Goal: Task Accomplishment & Management: Manage account settings

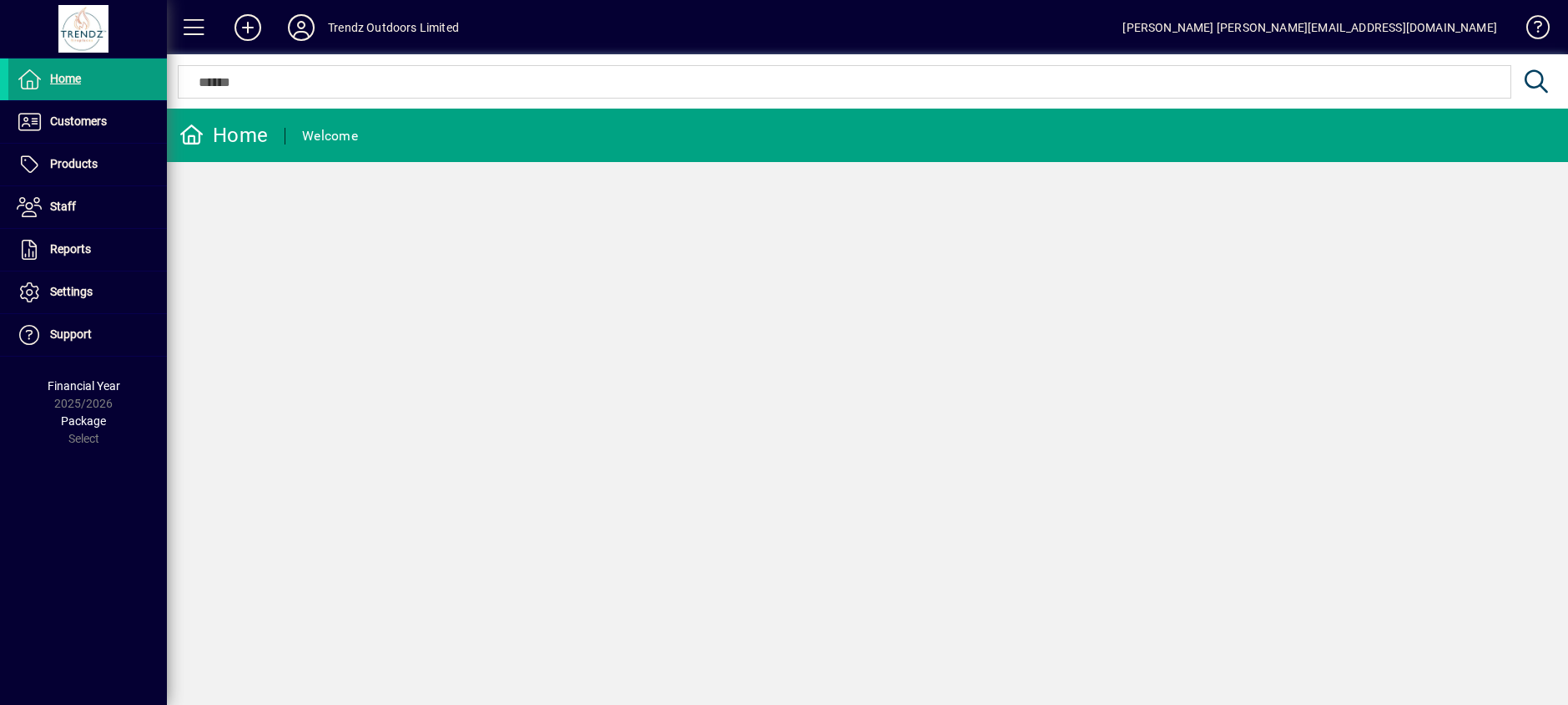
click at [393, 25] on div "Trendz Outdoors Limited" at bounding box center [393, 27] width 131 height 26
click at [295, 25] on icon at bounding box center [301, 27] width 34 height 26
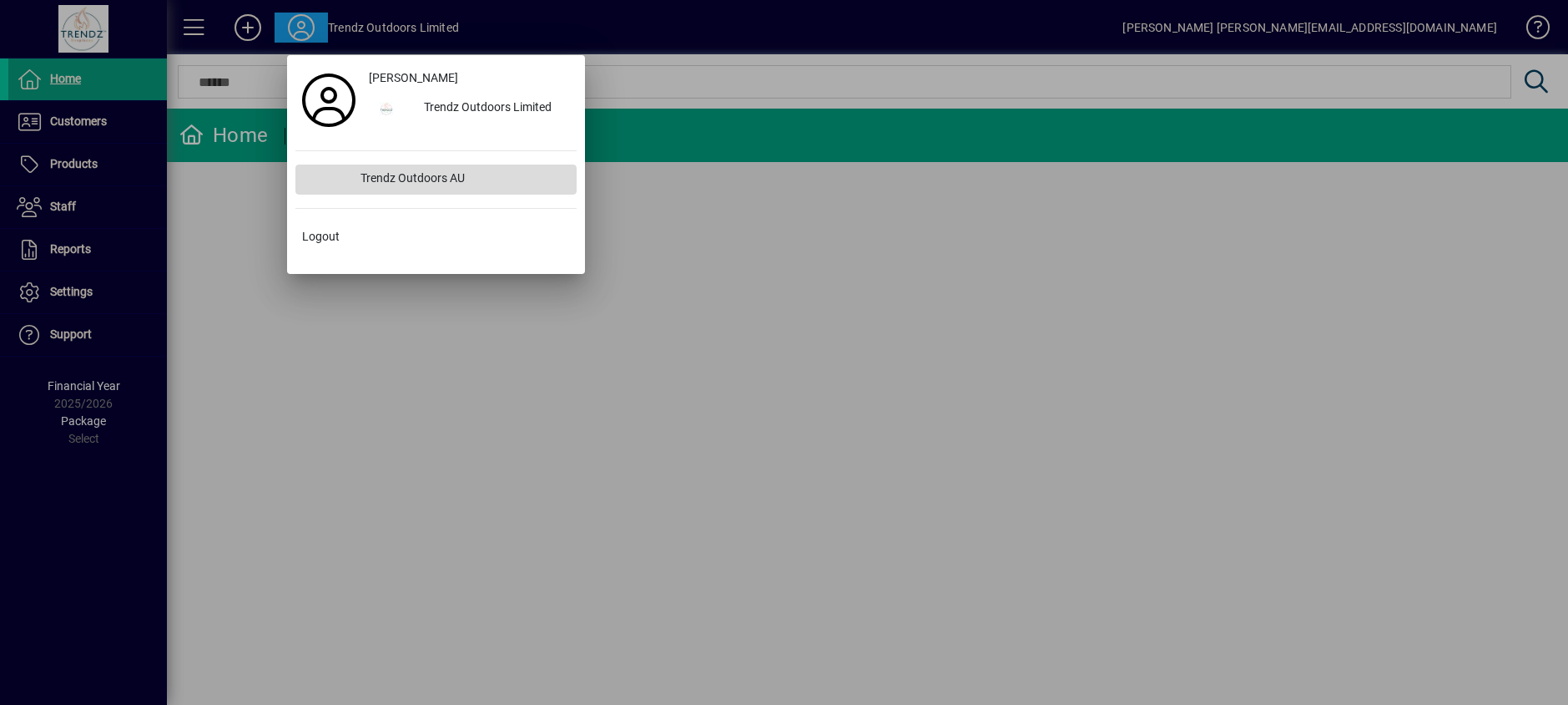
click at [403, 174] on div "Trendz Outdoors AU" at bounding box center [461, 179] width 229 height 30
